Goal: Task Accomplishment & Management: Use online tool/utility

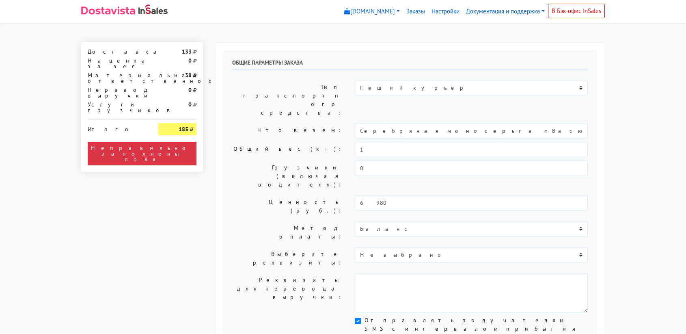
select select "11:00"
select select "21:00"
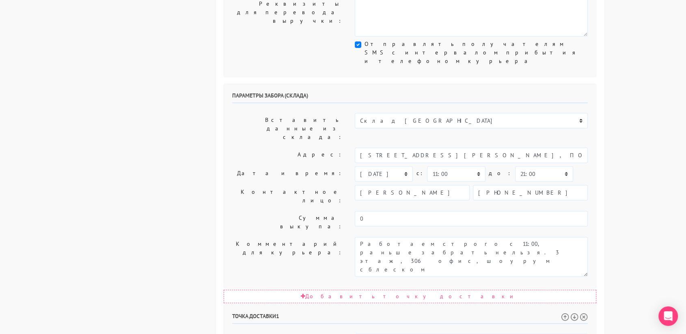
scroll to position [277, 0]
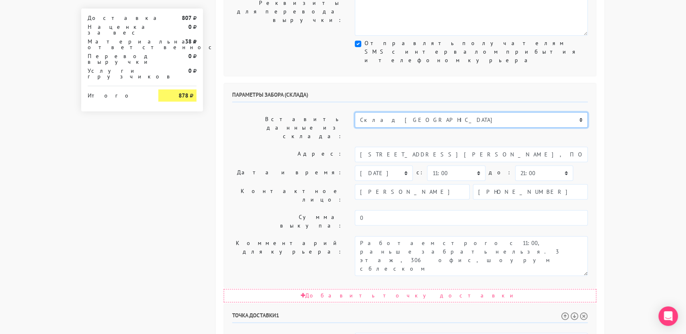
click at [377, 112] on select "Склад [GEOGRAPHIC_DATA] Склад [GEOGRAPHIC_DATA] [GEOGRAPHIC_DATA][PERSON_NAME] …" at bounding box center [471, 119] width 233 height 15
select select "1019"
click at [355, 112] on select "Склад [GEOGRAPHIC_DATA] Склад [GEOGRAPHIC_DATA] [GEOGRAPHIC_DATA][PERSON_NAME] …" at bounding box center [471, 119] width 233 height 15
type input "[STREET_ADDRESS][PERSON_NAME]"
type input "89251806702"
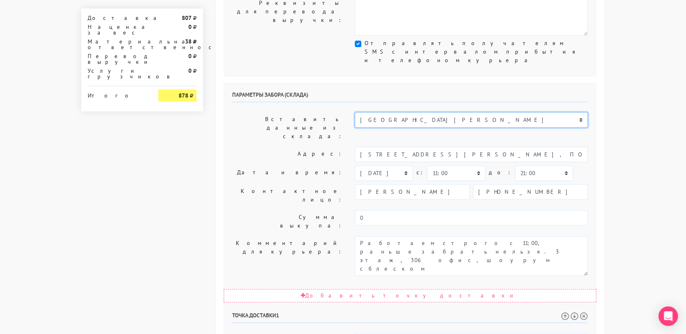
type textarea "Магазин серебряных украшений SBLESKOM (вход со стороны [GEOGRAPHIC_DATA])"
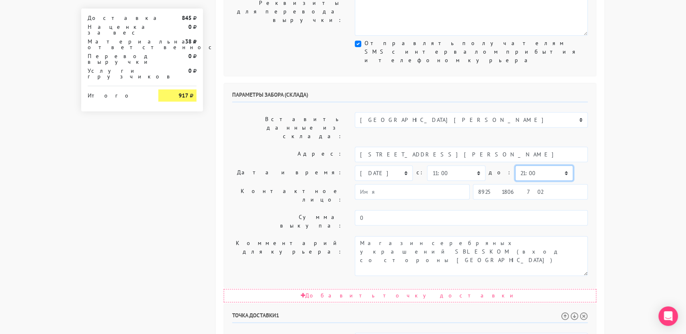
click at [515, 165] on select "00:00 00:30 01:00 01:30 02:00 02:30 03:00 03:30 04:00 04:30 05:00 05:30 06:00 0…" at bounding box center [544, 172] width 58 height 15
click at [452, 165] on select "00:00 00:30 01:00 01:30 02:00 02:30 03:00 03:30 04:00 04:30 05:00 05:30 06:00 0…" at bounding box center [456, 172] width 58 height 15
select select "10:30"
click at [427, 165] on select "00:00 00:30 01:00 01:30 02:00 02:30 03:00 03:30 04:00 04:30 05:00 05:30 06:00 0…" at bounding box center [456, 172] width 58 height 15
click at [524, 165] on select "00:00 00:30 01:00 01:30 02:00 02:30 03:00 03:30 04:00 04:30 05:00 05:30 06:00 0…" at bounding box center [544, 172] width 58 height 15
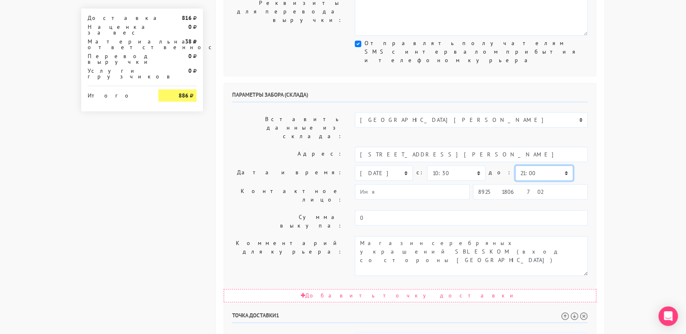
select select "11:00"
click at [515, 165] on select "00:00 00:30 01:00 01:30 02:00 02:30 03:00 03:30 04:00 04:30 05:00 05:30 06:00 0…" at bounding box center [544, 172] width 58 height 15
drag, startPoint x: 468, startPoint y: 250, endPoint x: 448, endPoint y: 249, distance: 19.9
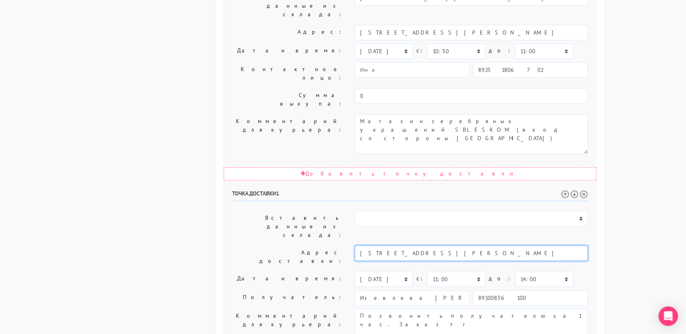
scroll to position [409, 0]
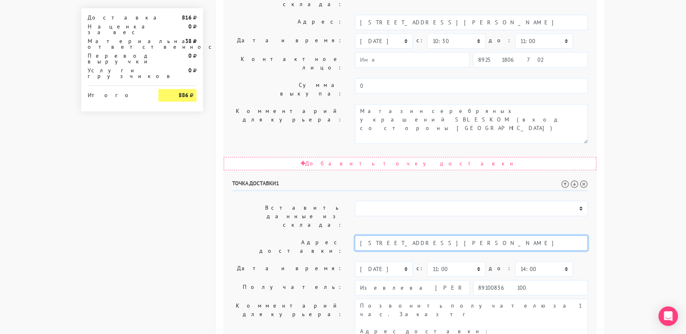
type input "Москва, бульвар Яна Райниса, 20 к1"
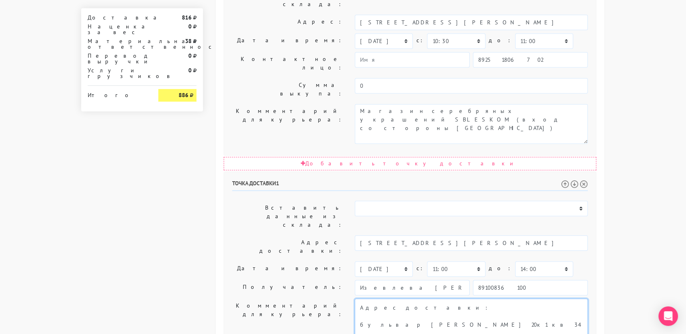
scroll to position [26, 0]
drag, startPoint x: 440, startPoint y: 173, endPoint x: 517, endPoint y: 202, distance: 81.8
click at [517, 299] on textarea "Позвонить получателю за 1 час. Заказ тг Адрес доставки: бульвар яна райниса 20к…" at bounding box center [471, 319] width 233 height 40
paste textarea "кв 34"
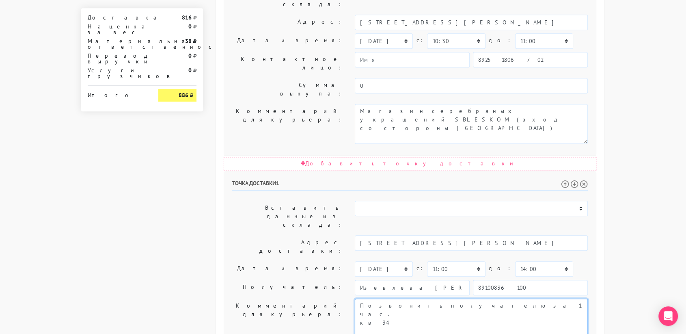
scroll to position [414, 0]
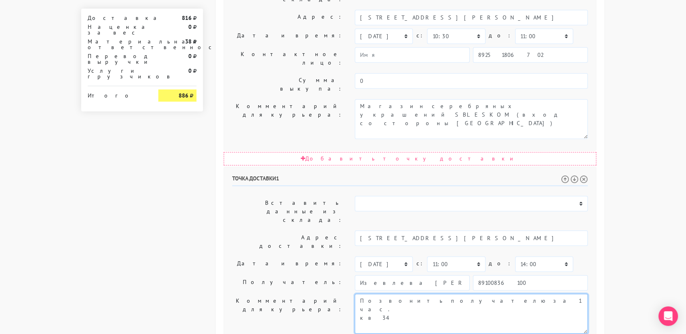
type textarea "Позвонить получателю за 1 час. кв 34"
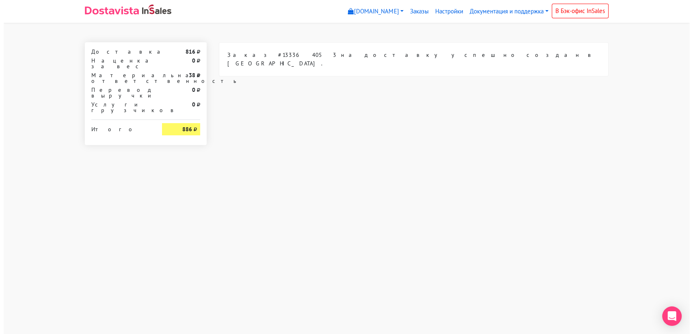
scroll to position [0, 0]
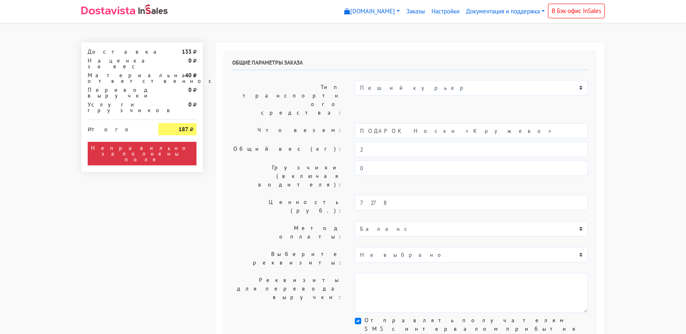
select select "11:00"
select select "21:00"
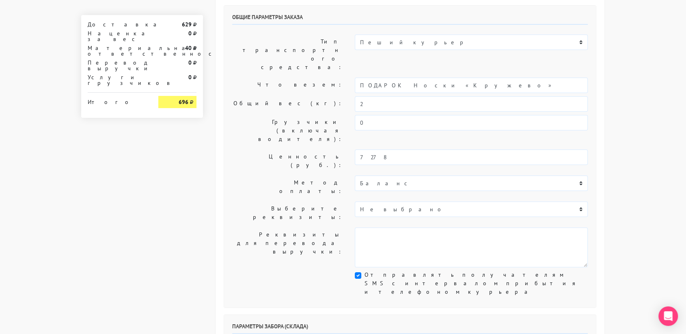
scroll to position [42, 0]
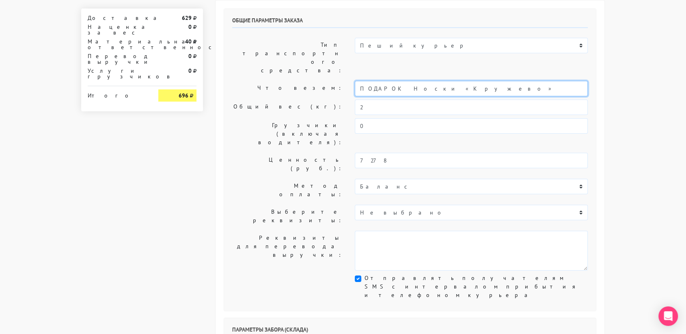
drag, startPoint x: 437, startPoint y: 70, endPoint x: 337, endPoint y: 69, distance: 100.3
click at [337, 81] on div "Что везем: ПОДАРОК Носки «Кружево»" at bounding box center [410, 88] width 368 height 15
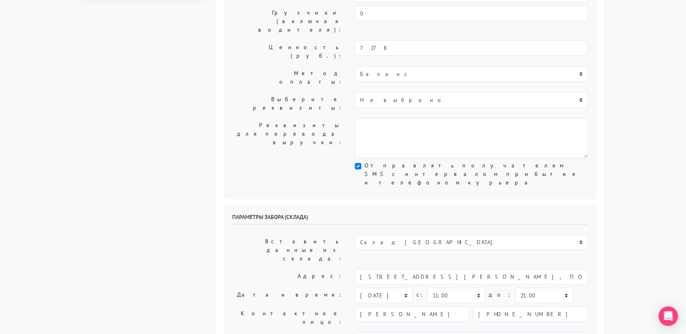
scroll to position [159, 0]
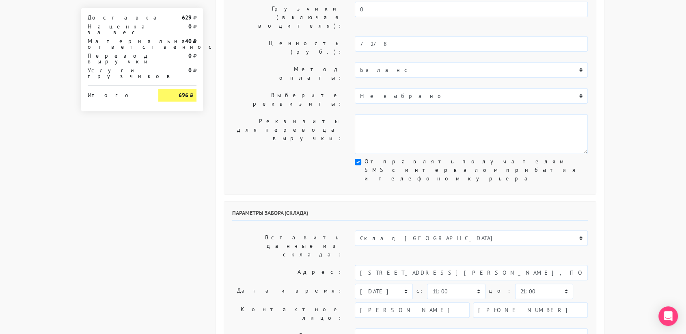
type input "украшение"
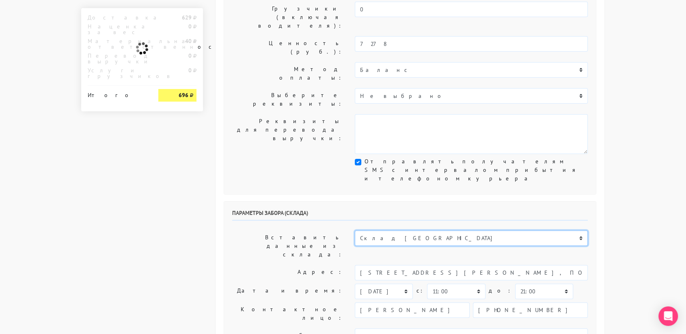
click at [366, 230] on select "Склад [GEOGRAPHIC_DATA] Склад [GEOGRAPHIC_DATA] [GEOGRAPHIC_DATA][PERSON_NAME] …" at bounding box center [471, 237] width 233 height 15
select select "1019"
click at [355, 230] on select "Склад [GEOGRAPHIC_DATA] Склад [GEOGRAPHIC_DATA] [GEOGRAPHIC_DATA][PERSON_NAME] …" at bounding box center [471, 237] width 233 height 15
type input "[STREET_ADDRESS][PERSON_NAME]"
type input "89251806702"
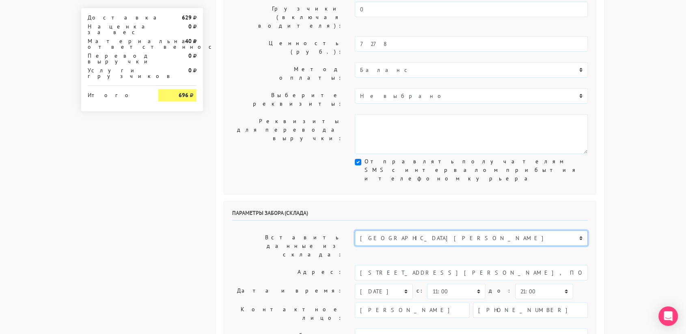
type textarea "Магазин серебряных украшений SBLESKOM (вход со стороны [GEOGRAPHIC_DATA])"
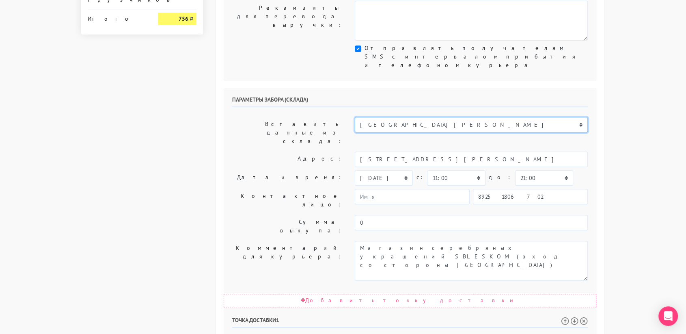
scroll to position [273, 0]
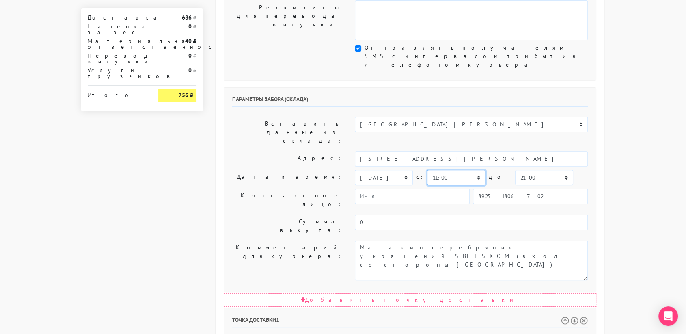
click at [468, 170] on select "00:00 00:30 01:00 01:30 02:00 02:30 03:00 03:30 04:00 04:30 05:00 05:30 06:00 0…" at bounding box center [456, 177] width 58 height 15
select select "10:30"
click at [427, 170] on select "00:00 00:30 01:00 01:30 02:00 02:30 03:00 03:30 04:00 04:30 05:00 05:30 06:00 0…" at bounding box center [456, 177] width 58 height 15
click at [516, 170] on select "00:00 00:30 01:00 01:30 02:00 02:30 03:00 03:30 04:00 04:30 05:00 05:30 06:00 0…" at bounding box center [544, 177] width 58 height 15
select select "11:00"
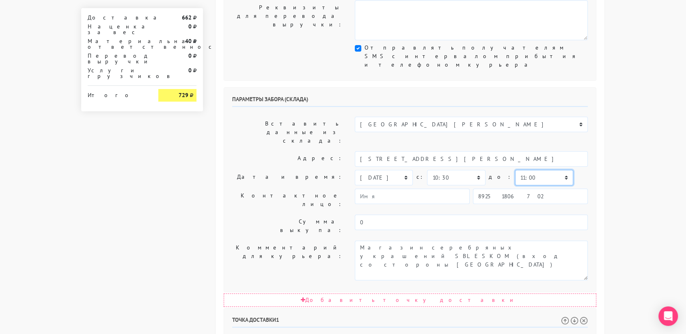
click at [515, 170] on select "00:00 00:30 01:00 01:30 02:00 02:30 03:00 03:30 04:00 04:30 05:00 05:30 06:00 0…" at bounding box center [544, 177] width 58 height 15
drag, startPoint x: 556, startPoint y: 257, endPoint x: 410, endPoint y: 253, distance: 146.2
drag, startPoint x: 415, startPoint y: 254, endPoint x: 410, endPoint y: 250, distance: 6.6
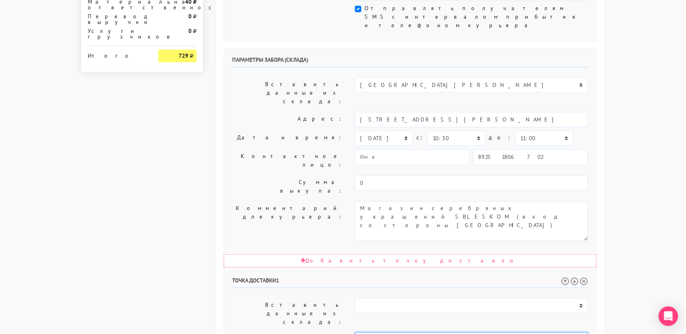
scroll to position [314, 0]
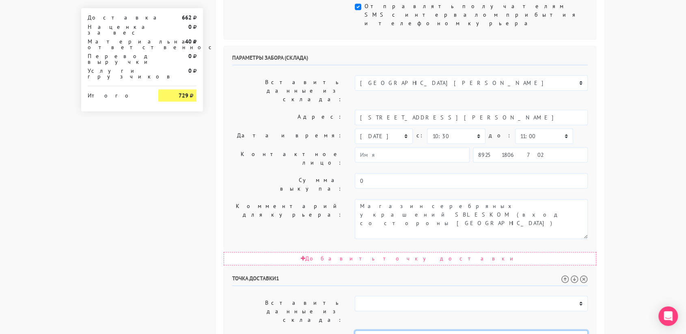
type input "Москва, улица Юннатов, 4"
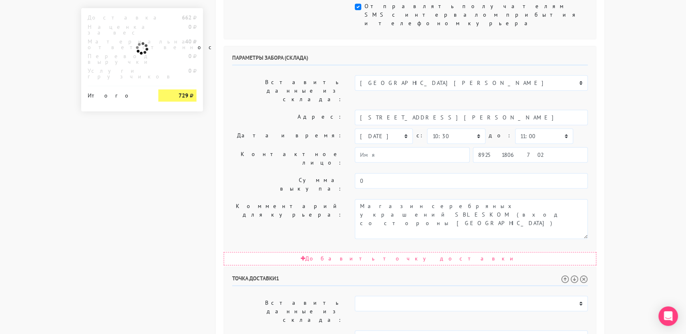
paste textarea "(метро динамо), корпус В, внутри секция 2, этаж 11, кв.89"
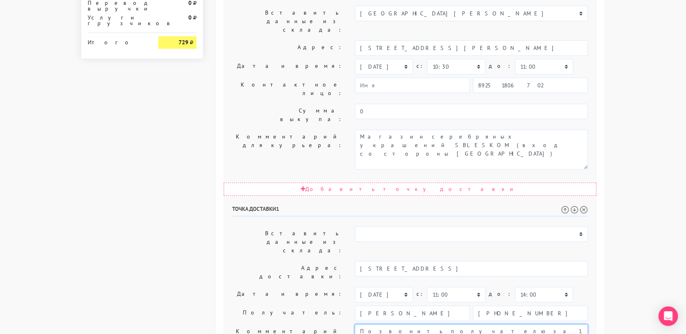
scroll to position [414, 0]
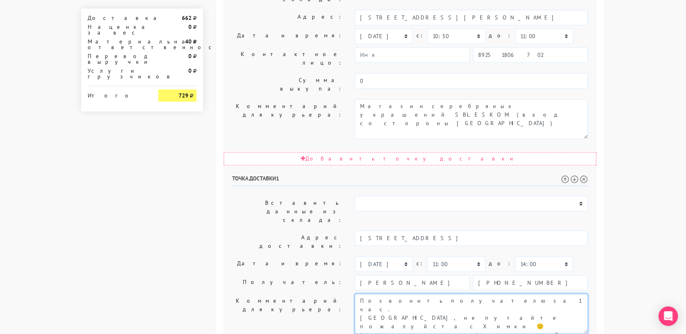
type textarea "Позвонить получателю за 1 час. Савеловский район, не путайте пожалуйста с Химки…"
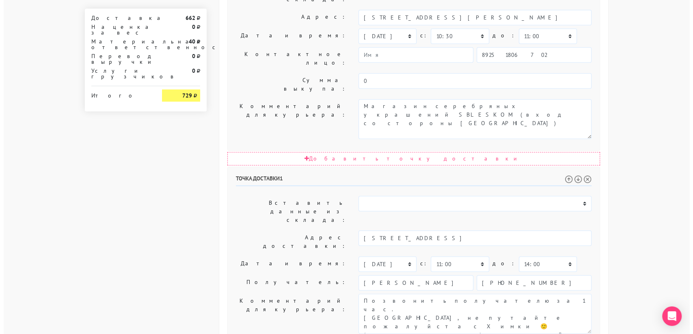
scroll to position [0, 0]
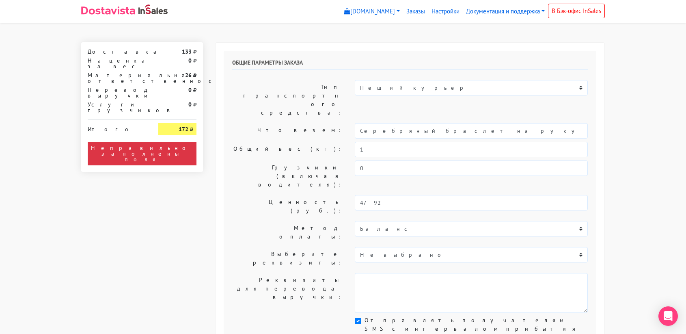
select select "11:00"
select select "21:00"
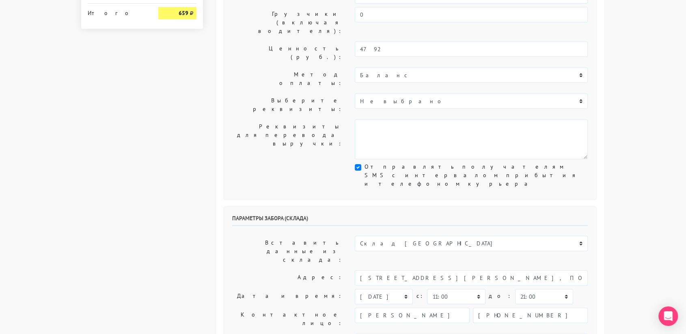
scroll to position [154, 0]
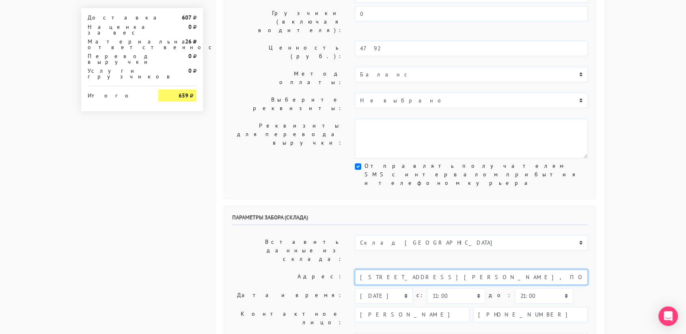
click at [400, 269] on input "[STREET_ADDRESS][PERSON_NAME], ПОМЕЩ. 1, КОМ. 306" at bounding box center [471, 276] width 233 height 15
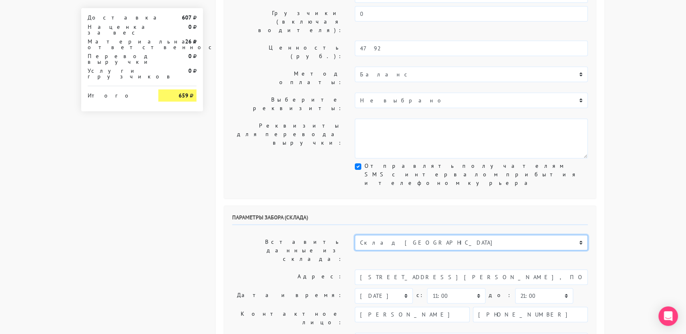
click at [400, 235] on select "Склад [GEOGRAPHIC_DATA] Склад [GEOGRAPHIC_DATA] [GEOGRAPHIC_DATA][PERSON_NAME] …" at bounding box center [471, 242] width 233 height 15
select select "1019"
click at [355, 235] on select "Склад [GEOGRAPHIC_DATA] Склад [GEOGRAPHIC_DATA] [GEOGRAPHIC_DATA][PERSON_NAME] …" at bounding box center [471, 242] width 233 height 15
type input "[STREET_ADDRESS][PERSON_NAME]"
type input "89251806702"
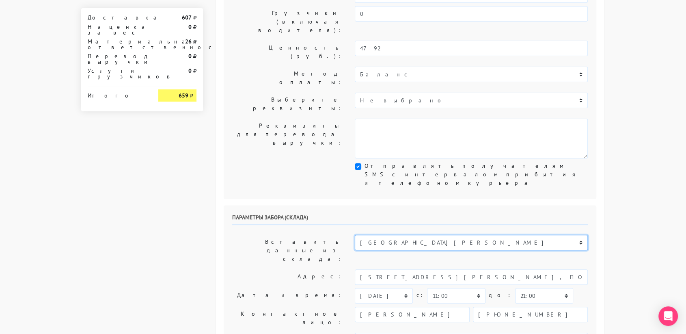
type textarea "Магазин серебряных украшений SBLESKOM (вход со стороны [GEOGRAPHIC_DATA])"
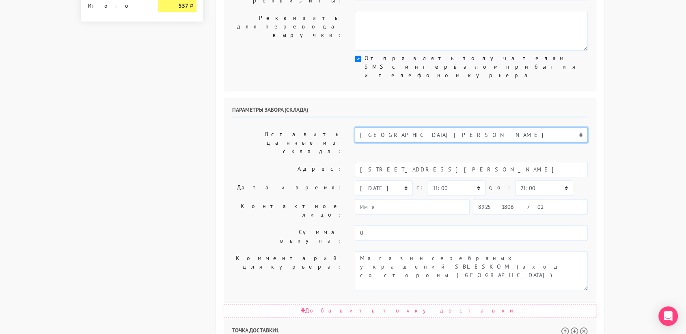
scroll to position [263, 0]
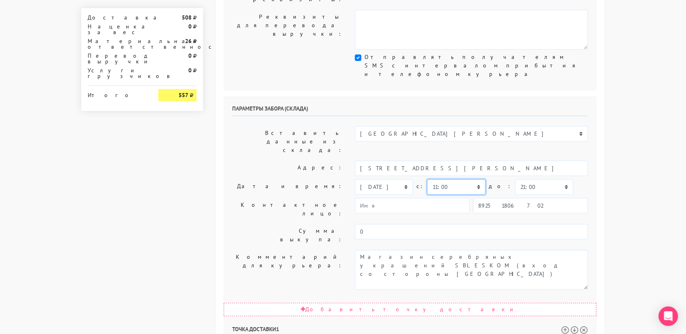
click at [462, 179] on select "00:00 00:30 01:00 01:30 02:00 02:30 03:00 03:30 04:00 04:30 05:00 05:30 06:00 0…" at bounding box center [456, 186] width 58 height 15
click at [427, 179] on select "00:00 00:30 01:00 01:30 02:00 02:30 03:00 03:30 04:00 04:30 05:00 05:30 06:00 0…" at bounding box center [456, 186] width 58 height 15
click at [461, 179] on select "00:00 00:30 01:00 01:30 02:00 02:30 03:00 03:30 04:00 04:30 05:00 05:30 06:00 0…" at bounding box center [456, 186] width 58 height 15
select select "11:00"
click at [427, 179] on select "00:00 00:30 01:00 01:30 02:00 02:30 03:00 03:30 04:00 04:30 05:00 05:30 06:00 0…" at bounding box center [456, 186] width 58 height 15
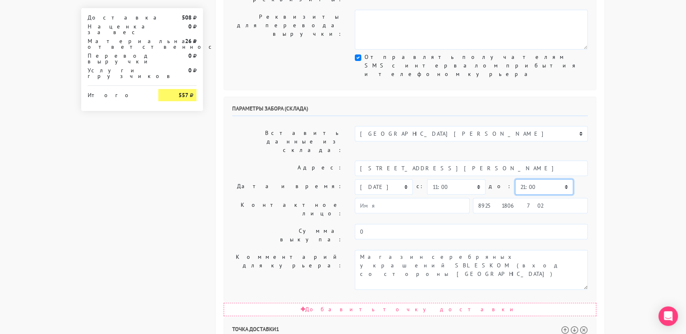
click at [530, 179] on select "00:00 00:30 01:00 01:30 02:00 02:30 03:00 03:30 04:00 04:30 05:00 05:30 06:00 0…" at bounding box center [544, 186] width 58 height 15
select select "11:30"
click at [515, 179] on select "00:00 00:30 01:00 01:30 02:00 02:30 03:00 03:30 04:00 04:30 05:00 05:30 06:00 0…" at bounding box center [544, 186] width 58 height 15
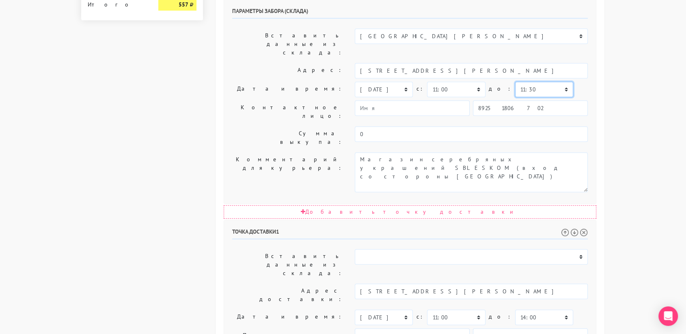
scroll to position [366, 0]
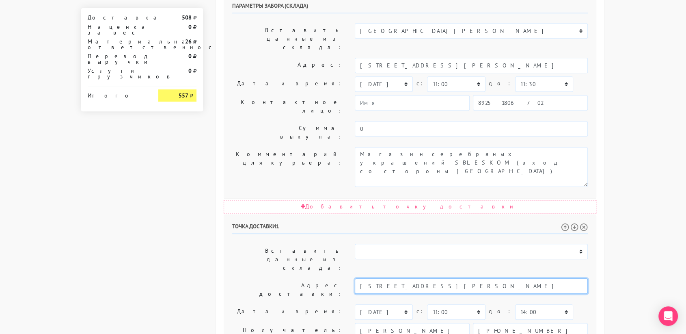
drag, startPoint x: 476, startPoint y: 160, endPoint x: 424, endPoint y: 157, distance: 51.7
click at [424, 278] on input "[STREET_ADDRESS][PERSON_NAME]" at bounding box center [471, 285] width 233 height 15
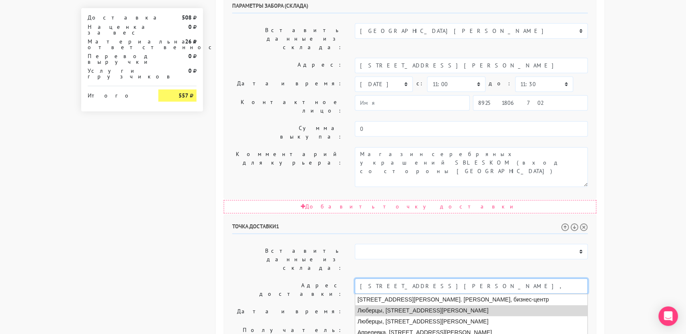
click at [439, 305] on li "Люберцы, [STREET_ADDRESS][PERSON_NAME]" at bounding box center [471, 310] width 233 height 11
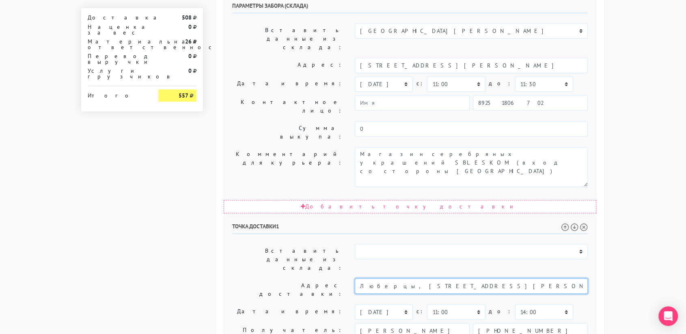
type input "Люберцы, [STREET_ADDRESS][PERSON_NAME]"
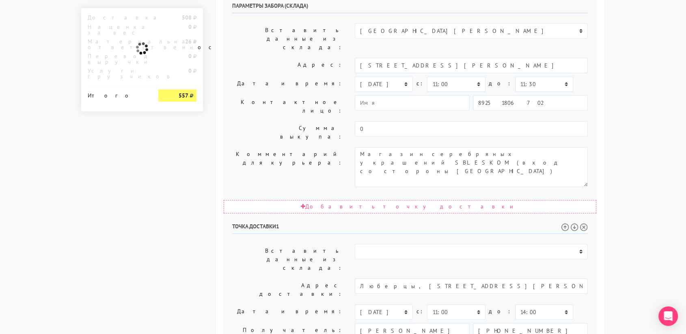
paste textarea "подъезд 2, этаж 1"
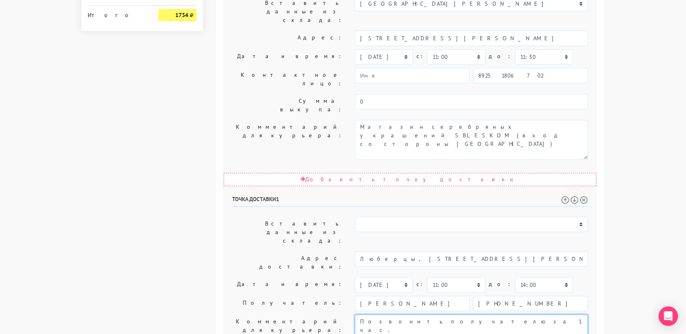
scroll to position [414, 0]
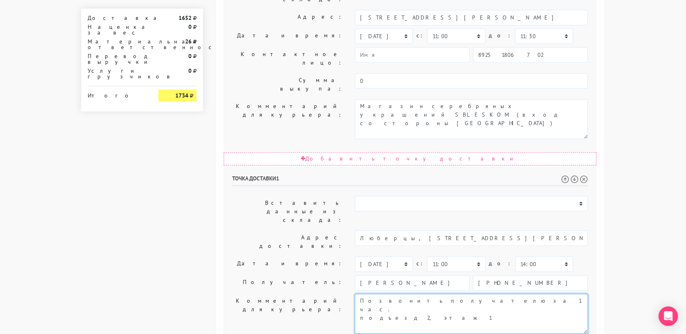
type textarea "Позвонить получателю за 1 час. подъезд 2, этаж 1"
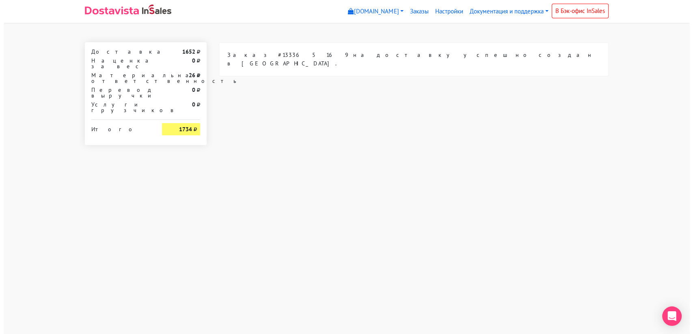
scroll to position [0, 0]
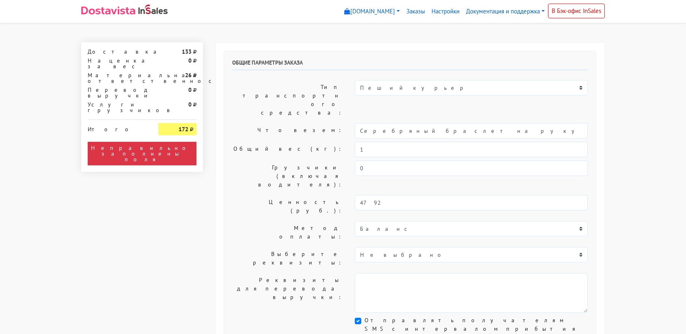
select select "11:00"
select select "21:00"
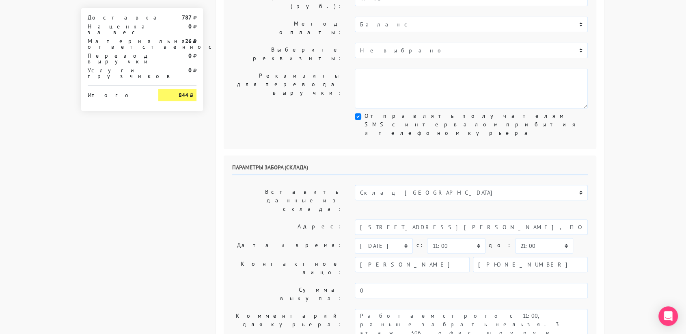
scroll to position [204, 0]
click at [383, 185] on select "Склад [GEOGRAPHIC_DATA] Склад [GEOGRAPHIC_DATA] [GEOGRAPHIC_DATA][PERSON_NAME] …" at bounding box center [471, 192] width 233 height 15
select select "1019"
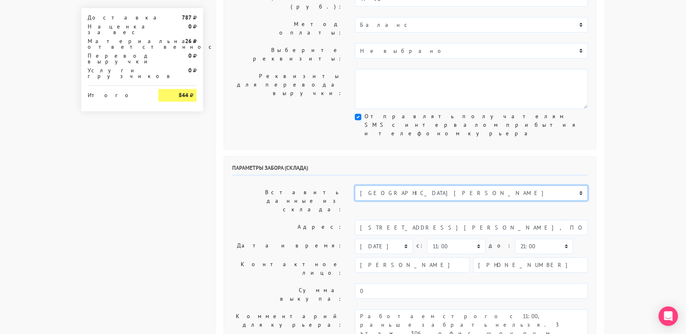
click at [355, 185] on select "Склад [GEOGRAPHIC_DATA] Склад [GEOGRAPHIC_DATA] [GEOGRAPHIC_DATA][PERSON_NAME] …" at bounding box center [471, 192] width 233 height 15
type input "[STREET_ADDRESS][PERSON_NAME]"
type input "89251806702"
type textarea "Магазин серебряных украшений SBLESKOM (вход со стороны [GEOGRAPHIC_DATA])"
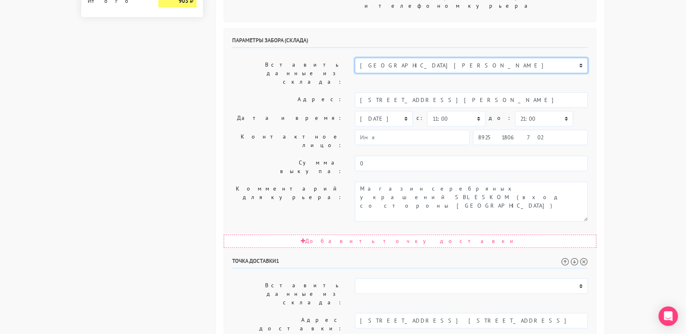
scroll to position [332, 0]
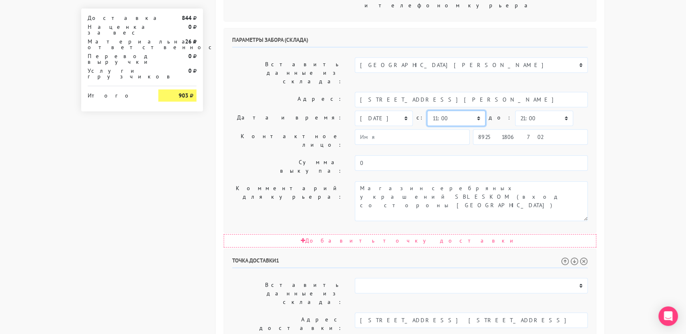
click at [461, 110] on select "00:00 00:30 01:00 01:30 02:00 02:30 03:00 03:30 04:00 04:30 05:00 05:30 06:00 0…" at bounding box center [456, 117] width 58 height 15
select select "12:30"
click at [427, 110] on select "00:00 00:30 01:00 01:30 02:00 02:30 03:00 03:30 04:00 04:30 05:00 05:30 06:00 0…" at bounding box center [456, 117] width 58 height 15
click at [517, 110] on select "00:00 00:30 01:00 01:30 02:00 02:30 03:00 03:30 04:00 04:30 05:00 05:30 06:00 0…" at bounding box center [544, 117] width 58 height 15
select select "13:00"
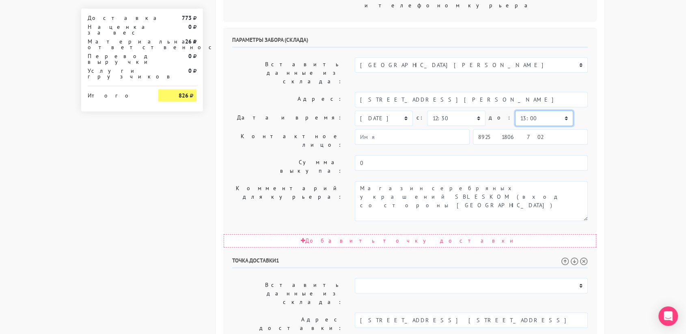
click at [515, 110] on select "00:00 00:30 01:00 01:30 02:00 02:30 03:00 03:30 04:00 04:30 05:00 05:30 06:00 0…" at bounding box center [544, 117] width 58 height 15
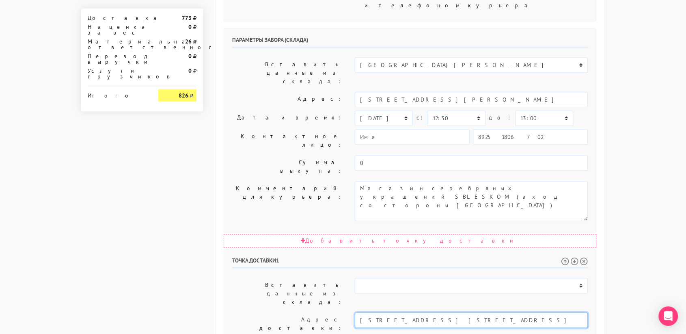
drag, startPoint x: 562, startPoint y: 194, endPoint x: 418, endPoint y: 193, distance: 144.2
click at [418, 312] on input "Москва, Клинская 4к2, кв. 319, домофон #4230, подъезд единственный, этаж 9" at bounding box center [471, 319] width 233 height 15
click at [424, 328] on li "Москва, Клинская улица, 4 к2" at bounding box center [471, 333] width 233 height 11
type input "Москва, Клинская улица, 4 к2"
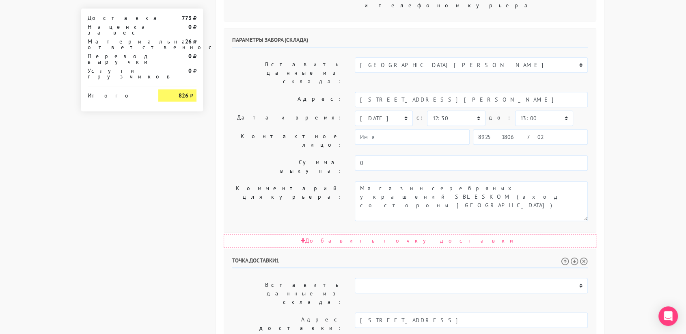
paste textarea "кв. 319, домофон #4230, подъезд единственный, этаж 9"
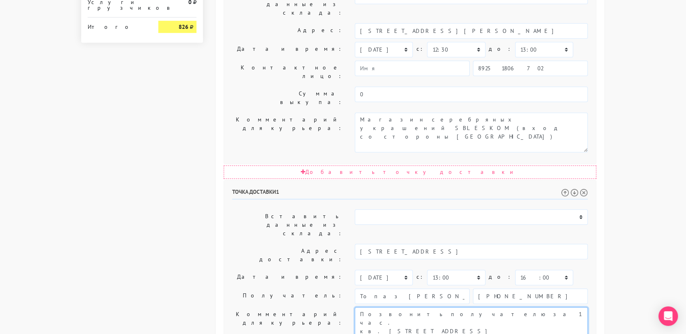
scroll to position [414, 0]
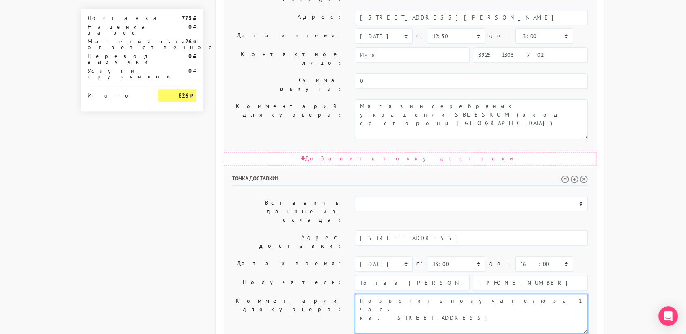
type textarea "Позвонить получателю за 1 час. кв. 319, домофон #4230, подъезд единственный, эт…"
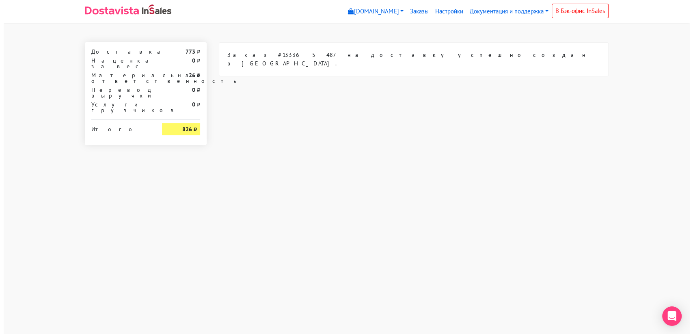
scroll to position [0, 0]
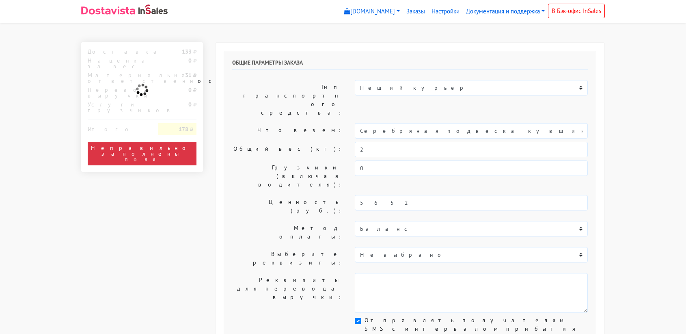
select select "11:00"
select select "21:00"
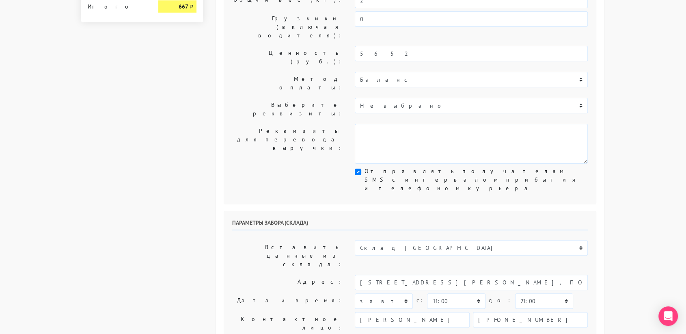
scroll to position [149, 0]
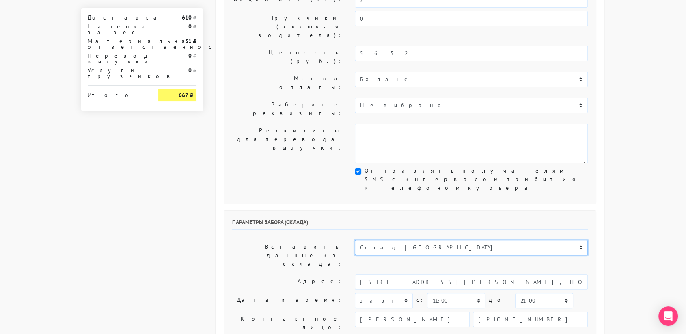
click at [381, 240] on select "Склад [GEOGRAPHIC_DATA] Склад [GEOGRAPHIC_DATA] [GEOGRAPHIC_DATA][PERSON_NAME] …" at bounding box center [471, 247] width 233 height 15
select select "1019"
click at [355, 240] on select "Склад [GEOGRAPHIC_DATA] Склад [GEOGRAPHIC_DATA] [GEOGRAPHIC_DATA][PERSON_NAME] …" at bounding box center [471, 247] width 233 height 15
type input "[STREET_ADDRESS][PERSON_NAME]"
type input "89251806702"
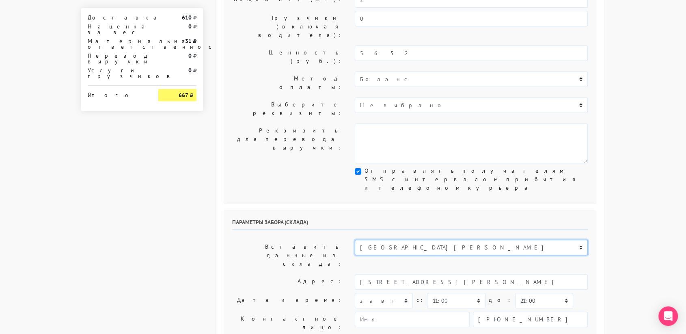
type textarea "Магазин серебряных украшений SBLESKOM (вход со стороны [GEOGRAPHIC_DATA])"
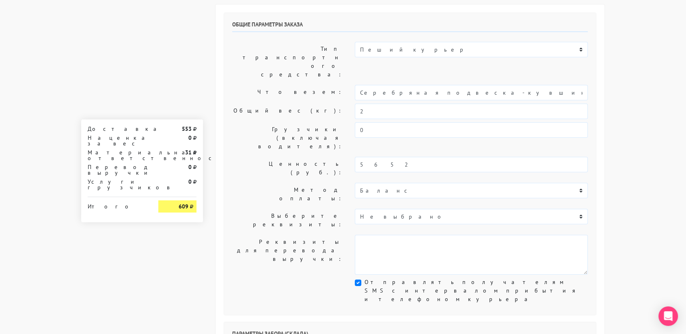
scroll to position [0, 0]
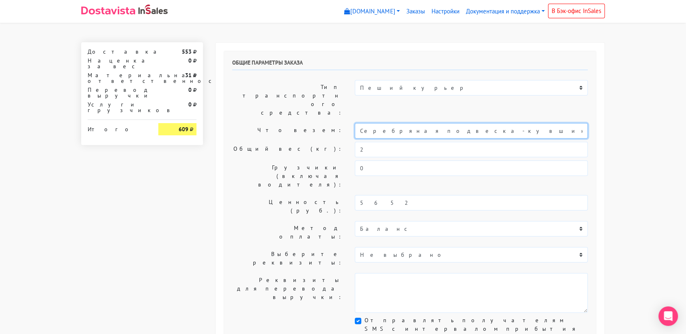
click at [500, 123] on input "Серебряная подвеска-кувшинка «Васюганские болота» с горным хрусталем gold" at bounding box center [471, 130] width 233 height 15
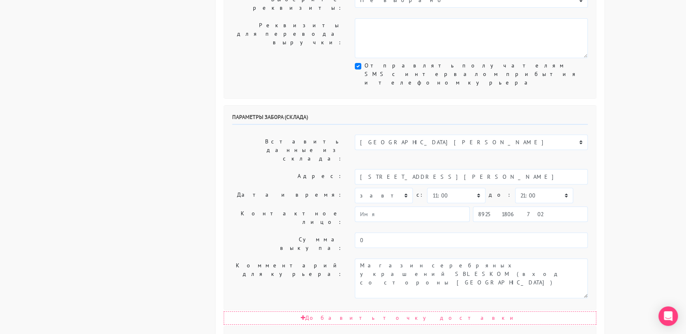
scroll to position [256, 0]
type input "украшения"
click at [521, 186] on select "00:00 00:30 01:00 01:30 02:00 02:30 03:00 03:30 04:00 04:30 05:00 05:30 06:00 0…" at bounding box center [544, 193] width 58 height 15
select select "11:30"
click at [515, 186] on select "00:00 00:30 01:00 01:30 02:00 02:30 03:00 03:30 04:00 04:30 05:00 05:30 06:00 0…" at bounding box center [544, 193] width 58 height 15
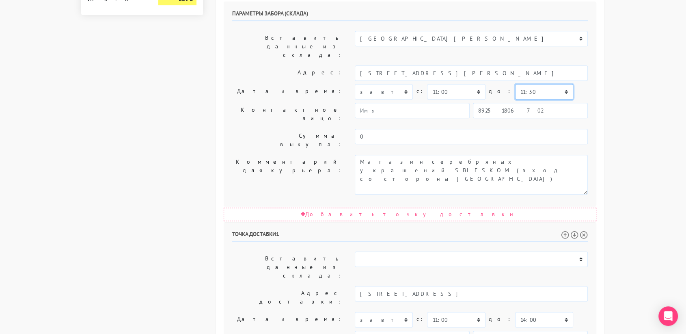
scroll to position [359, 0]
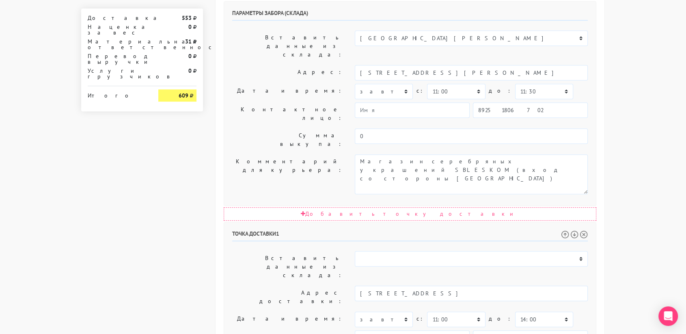
drag, startPoint x: 441, startPoint y: 224, endPoint x: 521, endPoint y: 231, distance: 80.7
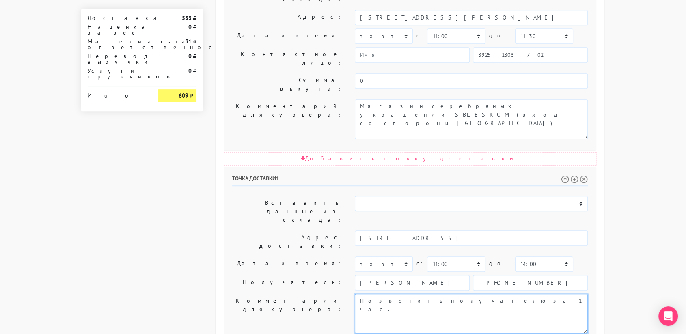
type textarea "Позвонить получателю за 1 час."
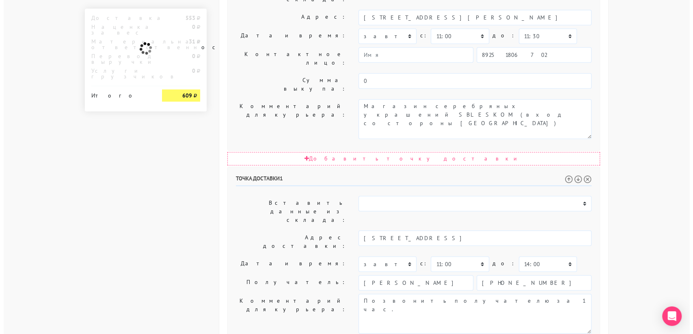
scroll to position [0, 0]
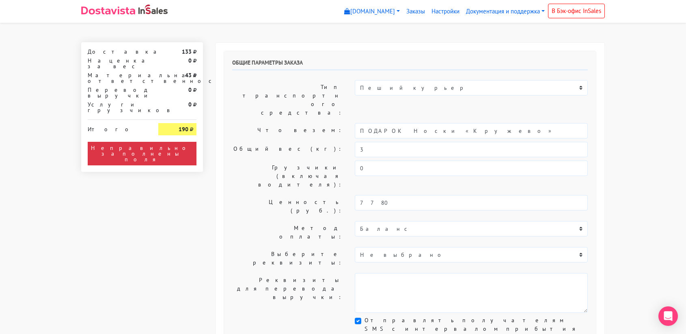
select select "11:00"
select select "21:00"
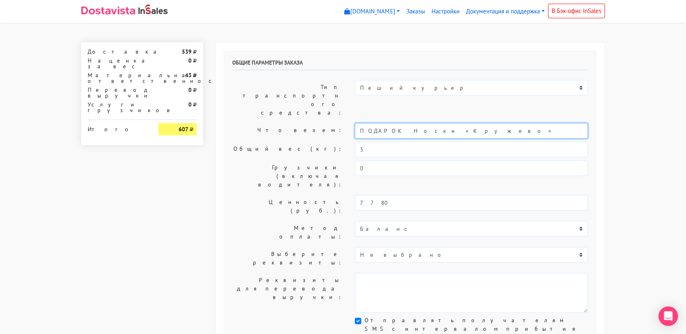
click at [436, 123] on input "ПОДАРОК Носки «Кружево»" at bounding box center [471, 130] width 233 height 15
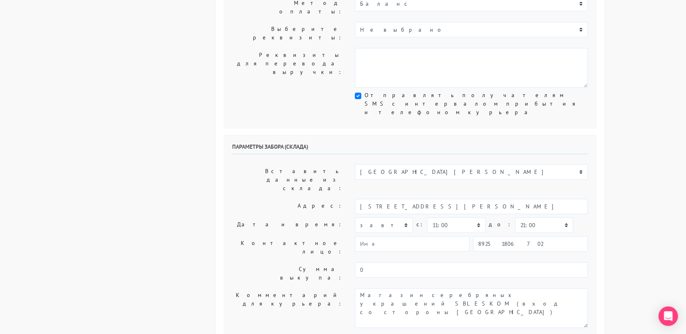
scroll to position [232, 0]
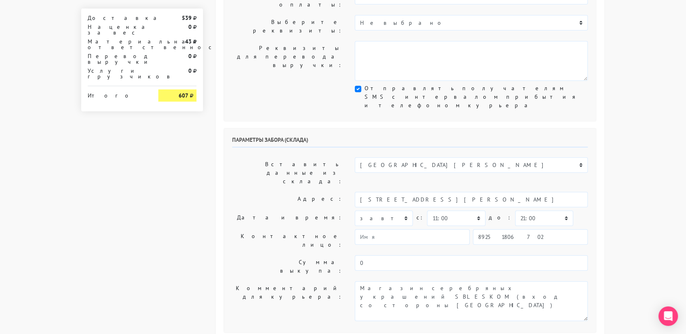
type input "украшения"
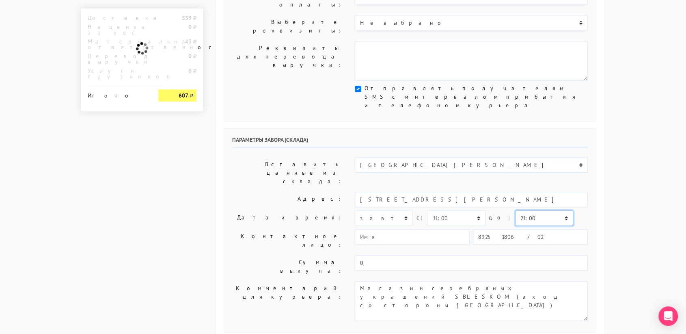
click at [516, 210] on select "00:00 00:30 01:00 01:30 02:00 02:30 03:00 03:30 04:00 04:30 05:00 05:30 06:00 0…" at bounding box center [544, 217] width 58 height 15
select select "11:30"
click at [515, 210] on select "00:00 00:30 01:00 01:30 02:00 02:30 03:00 03:30 04:00 04:30 05:00 05:30 06:00 0…" at bounding box center [544, 217] width 58 height 15
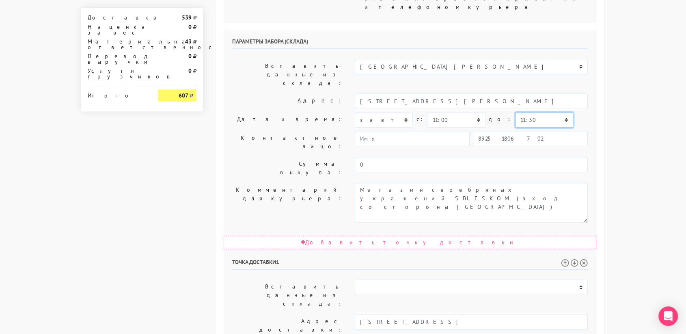
scroll to position [414, 0]
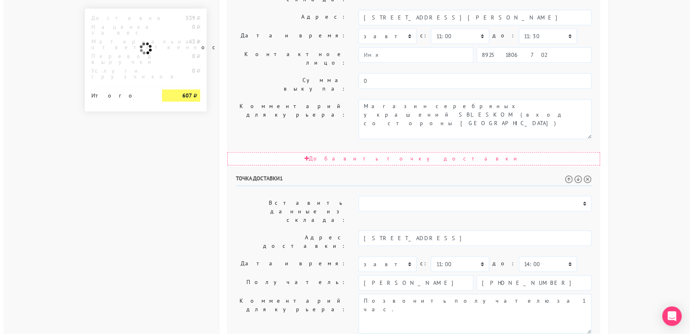
scroll to position [0, 0]
